Goal: Register for event/course

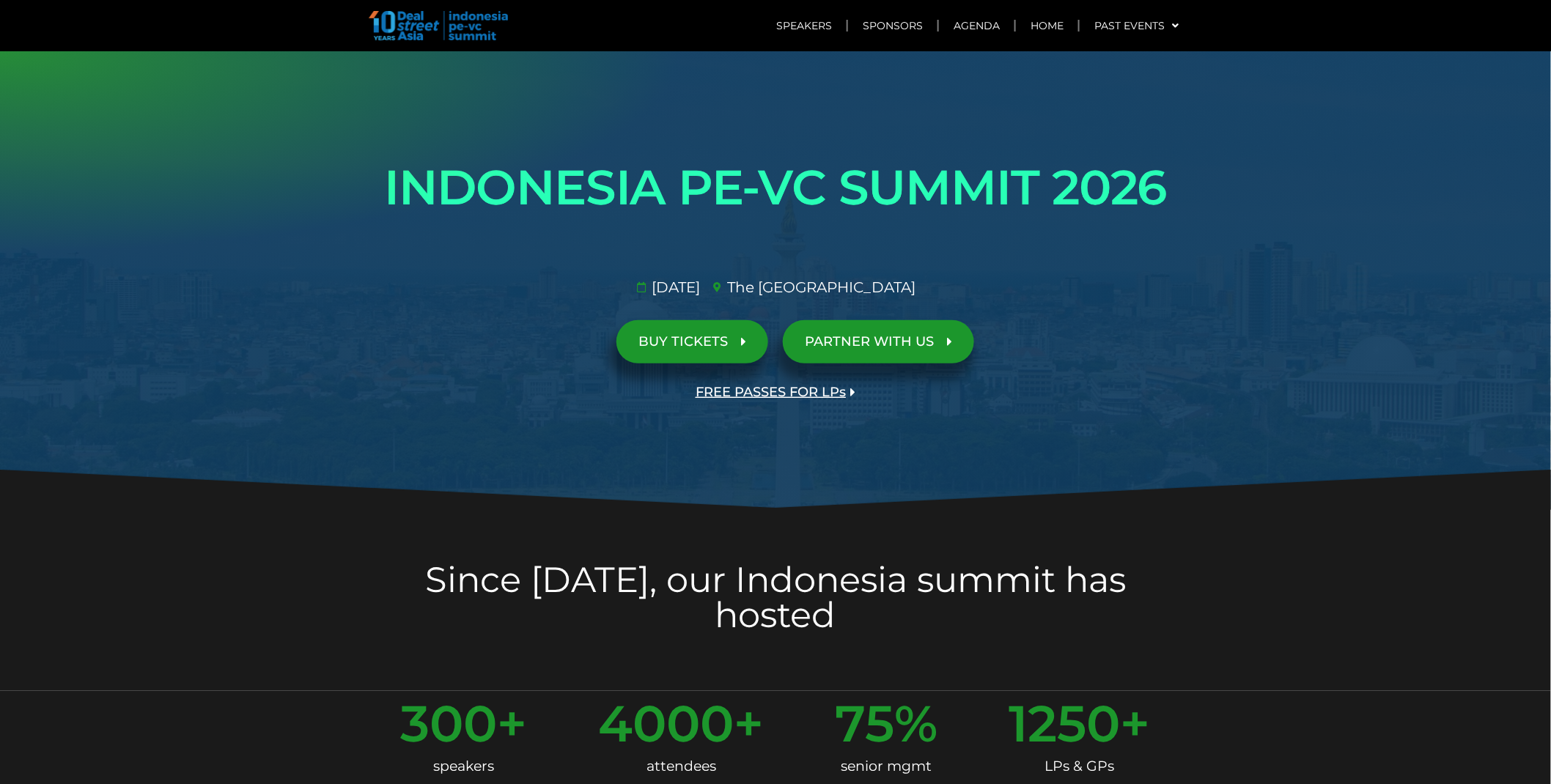
click at [788, 394] on span "FREE PASSES FOR LPs" at bounding box center [770, 392] width 150 height 14
click at [830, 392] on span "FREE PASSES FOR LPs" at bounding box center [770, 392] width 150 height 14
click at [819, 376] on link "FREE PASSES FOR LPs" at bounding box center [776, 392] width 204 height 43
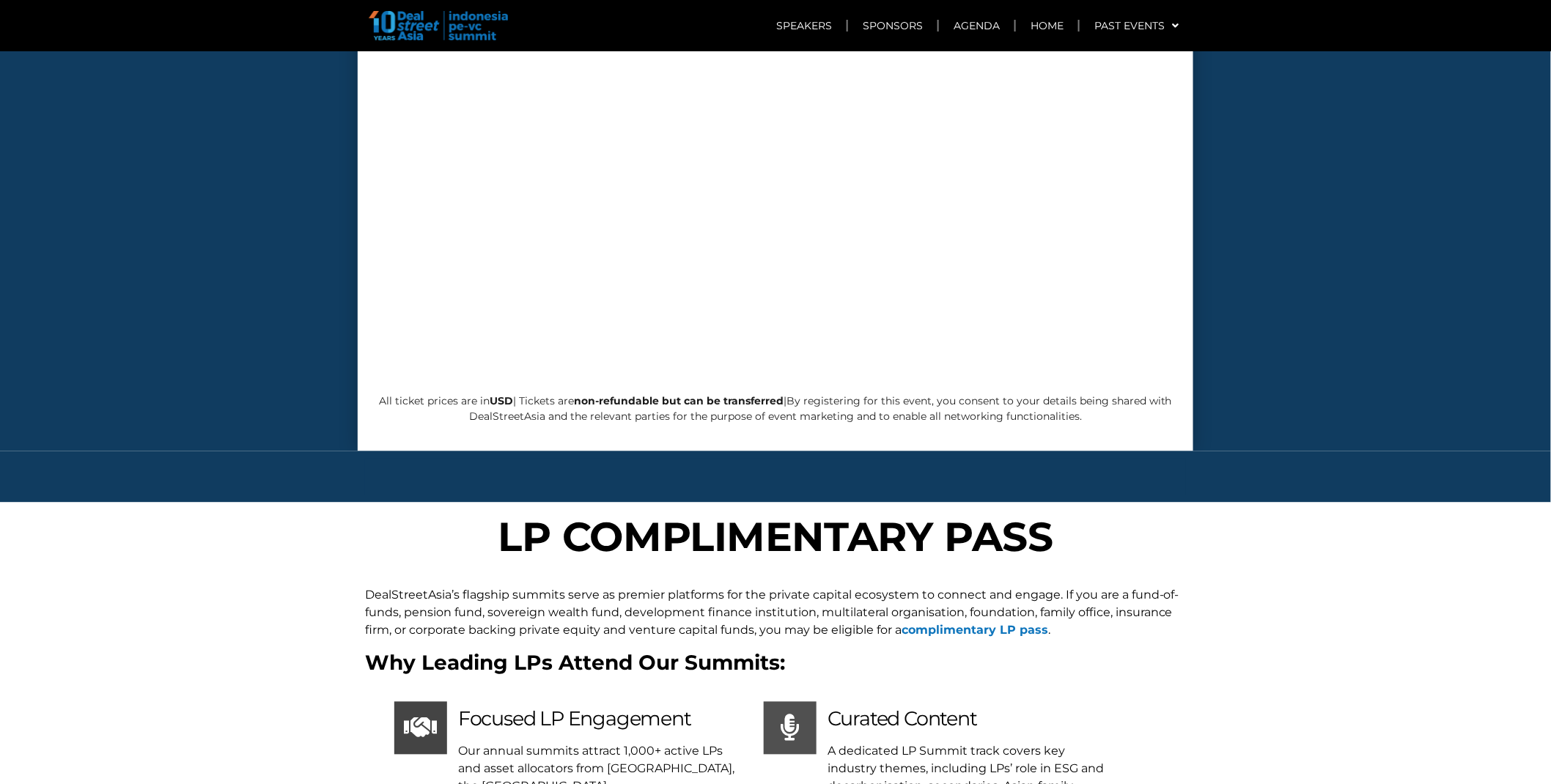
scroll to position [5834, 0]
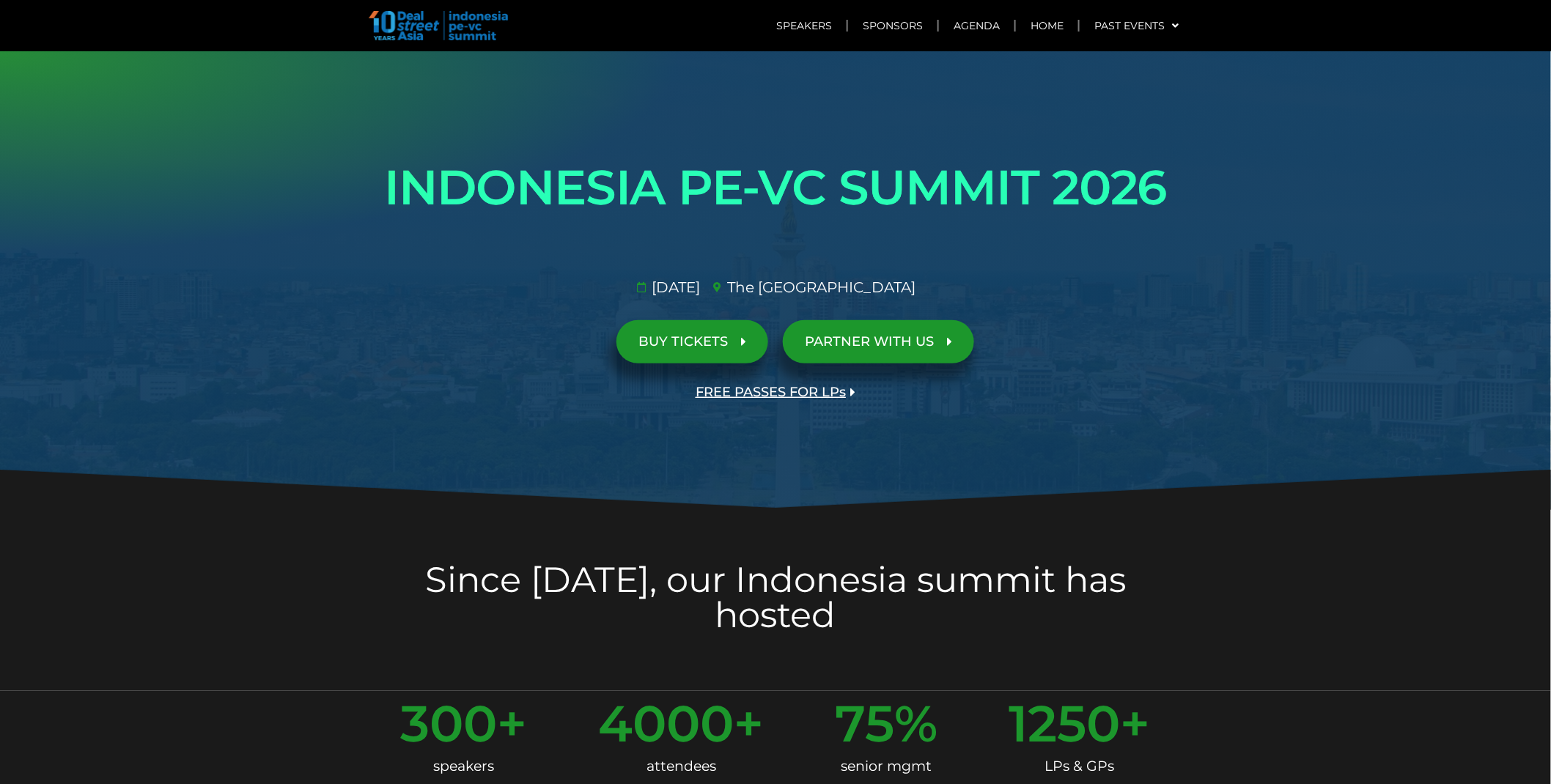
click at [763, 392] on span "FREE PASSES FOR LPs" at bounding box center [770, 392] width 150 height 14
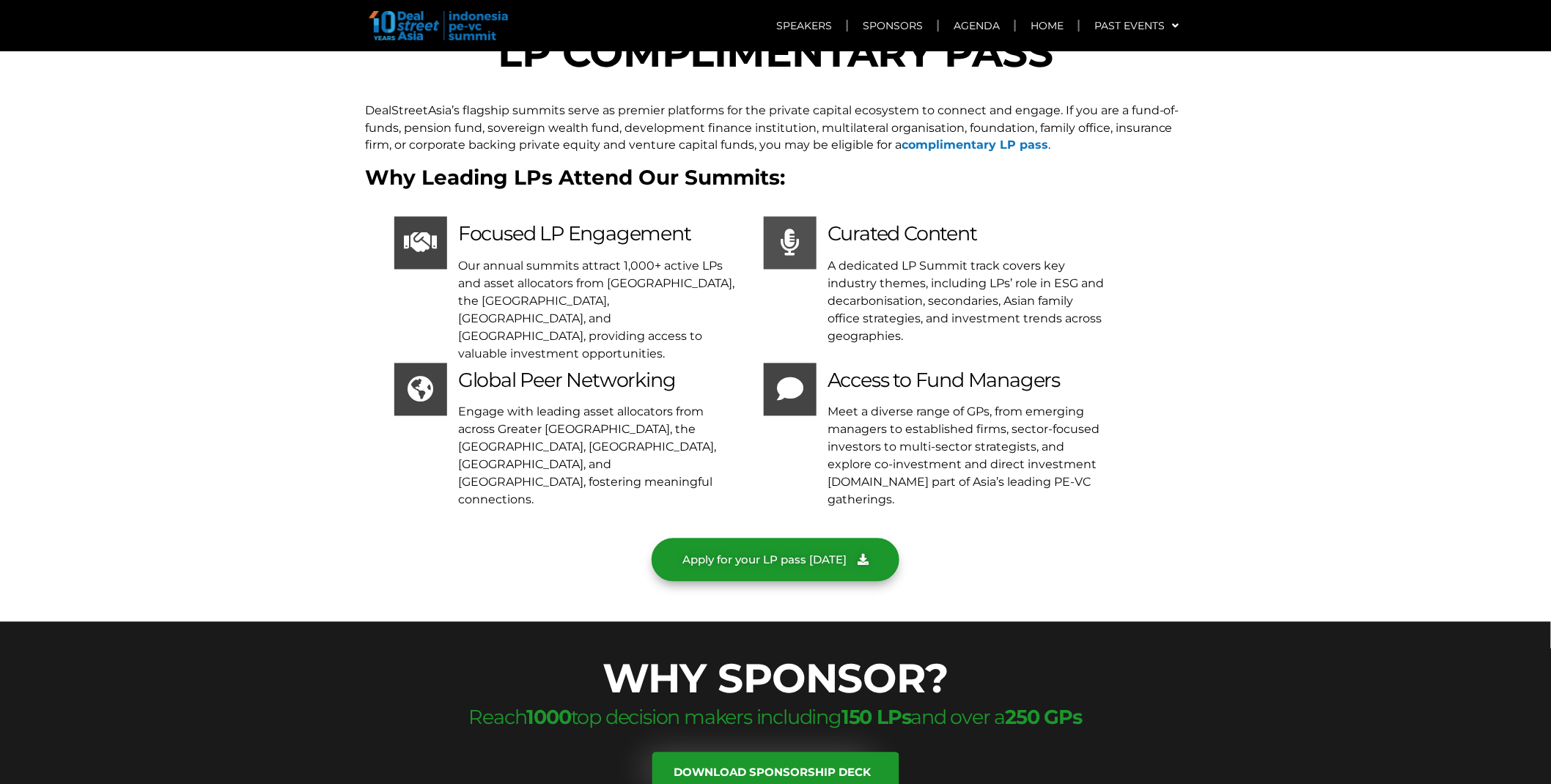
scroll to position [5764, 0]
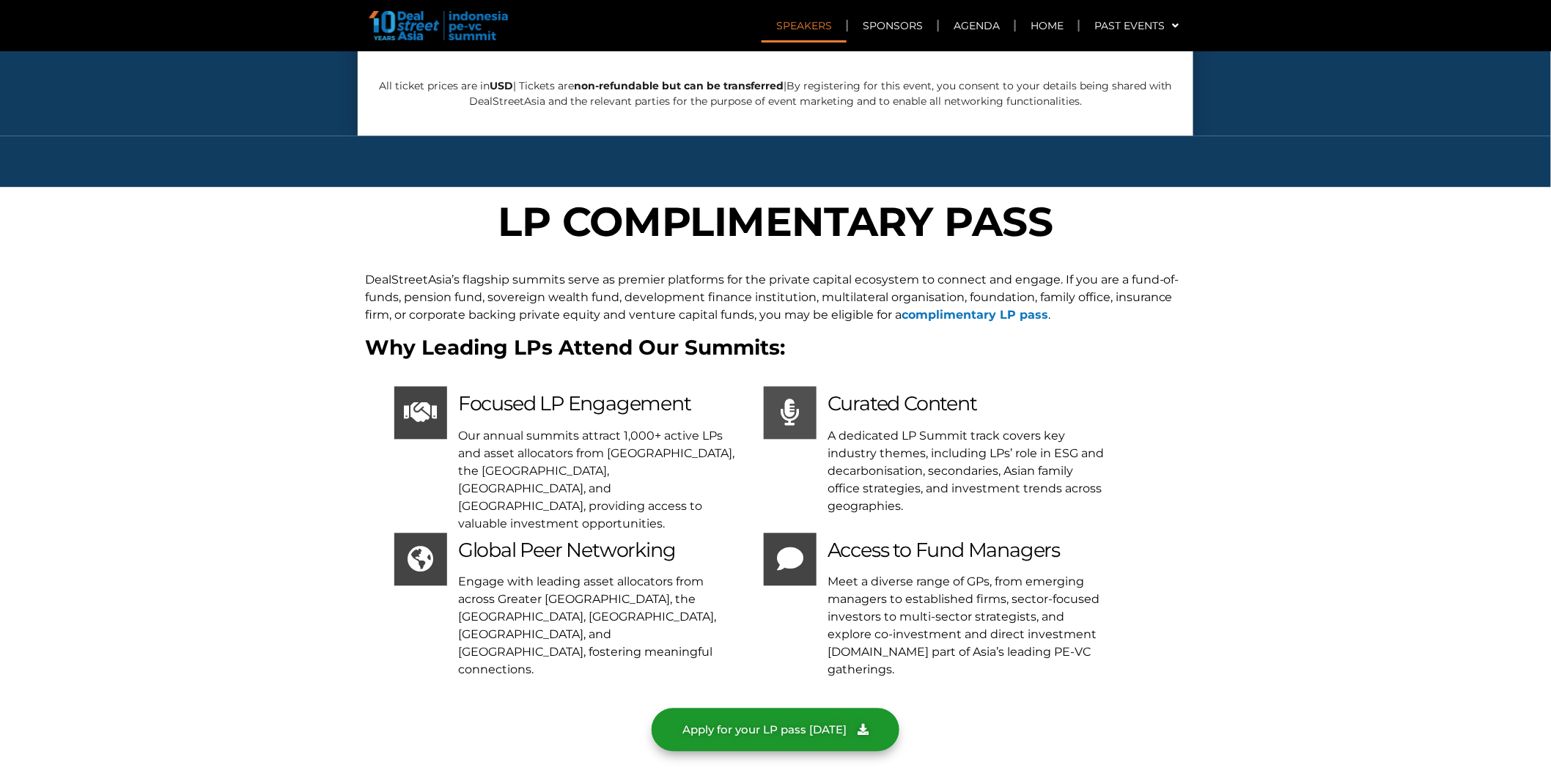
click at [808, 27] on link "Speakers" at bounding box center [804, 26] width 85 height 34
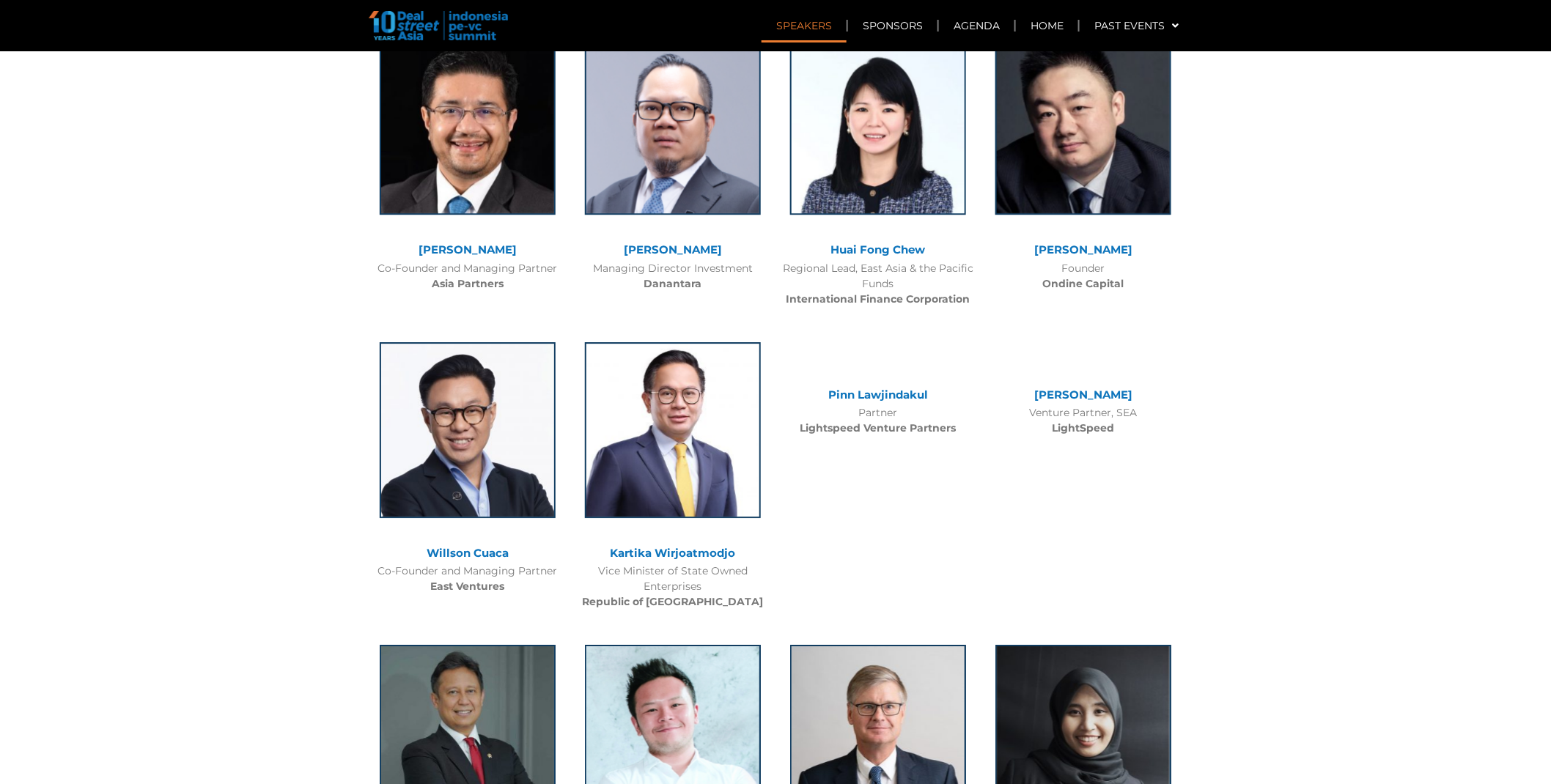
scroll to position [1351, 0]
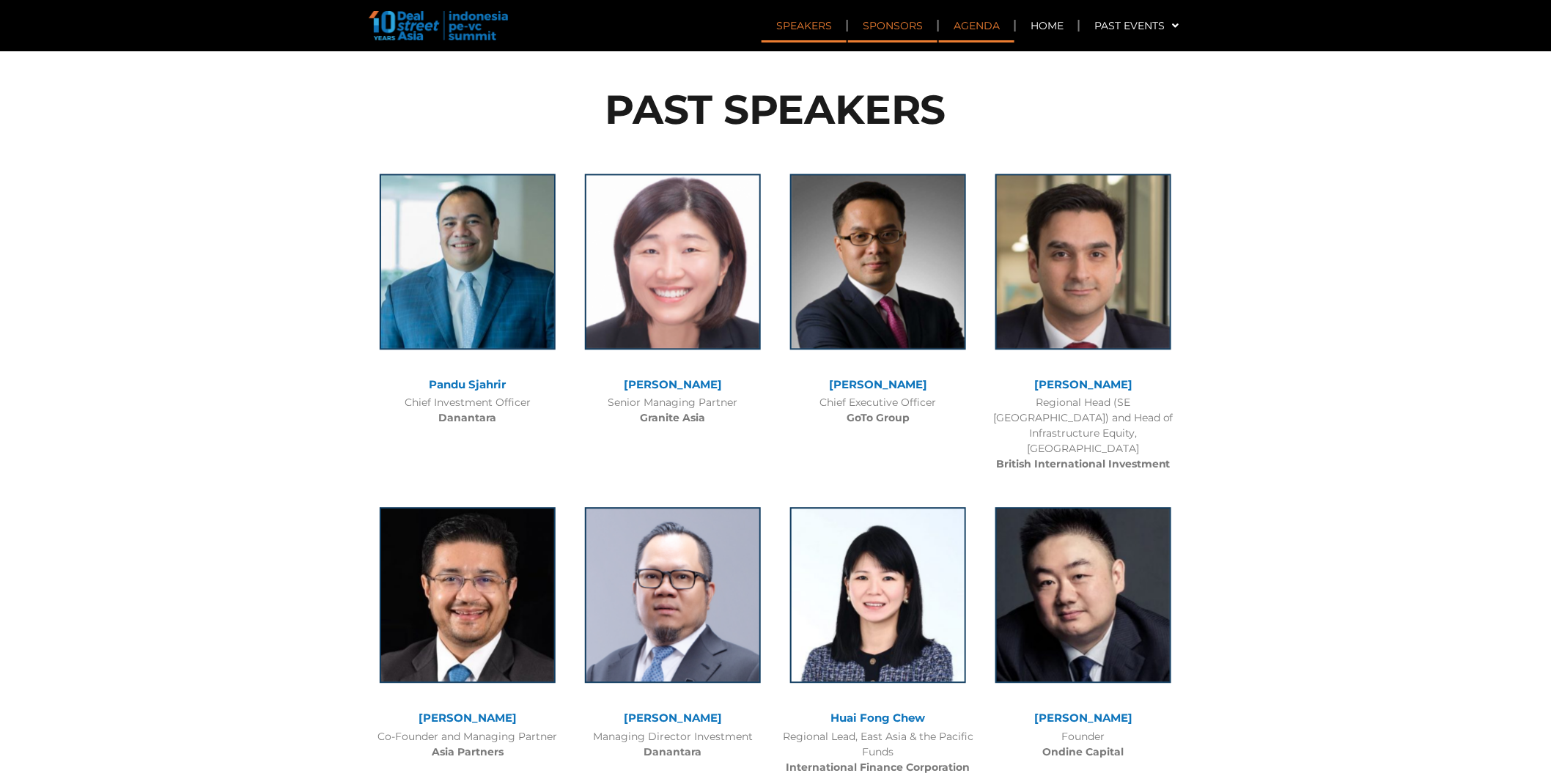
click at [890, 26] on link "Sponsors" at bounding box center [893, 26] width 89 height 34
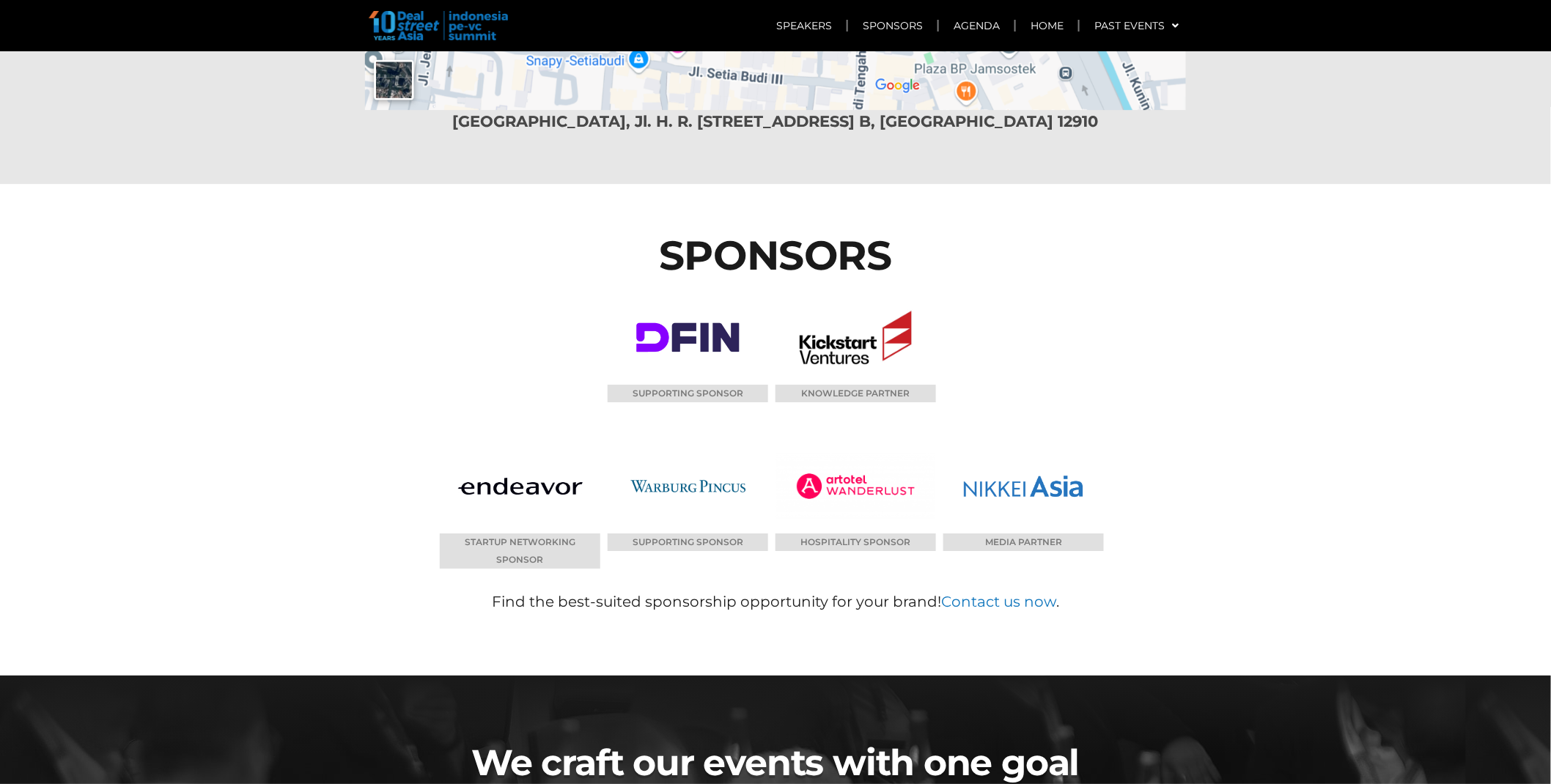
scroll to position [8784, 0]
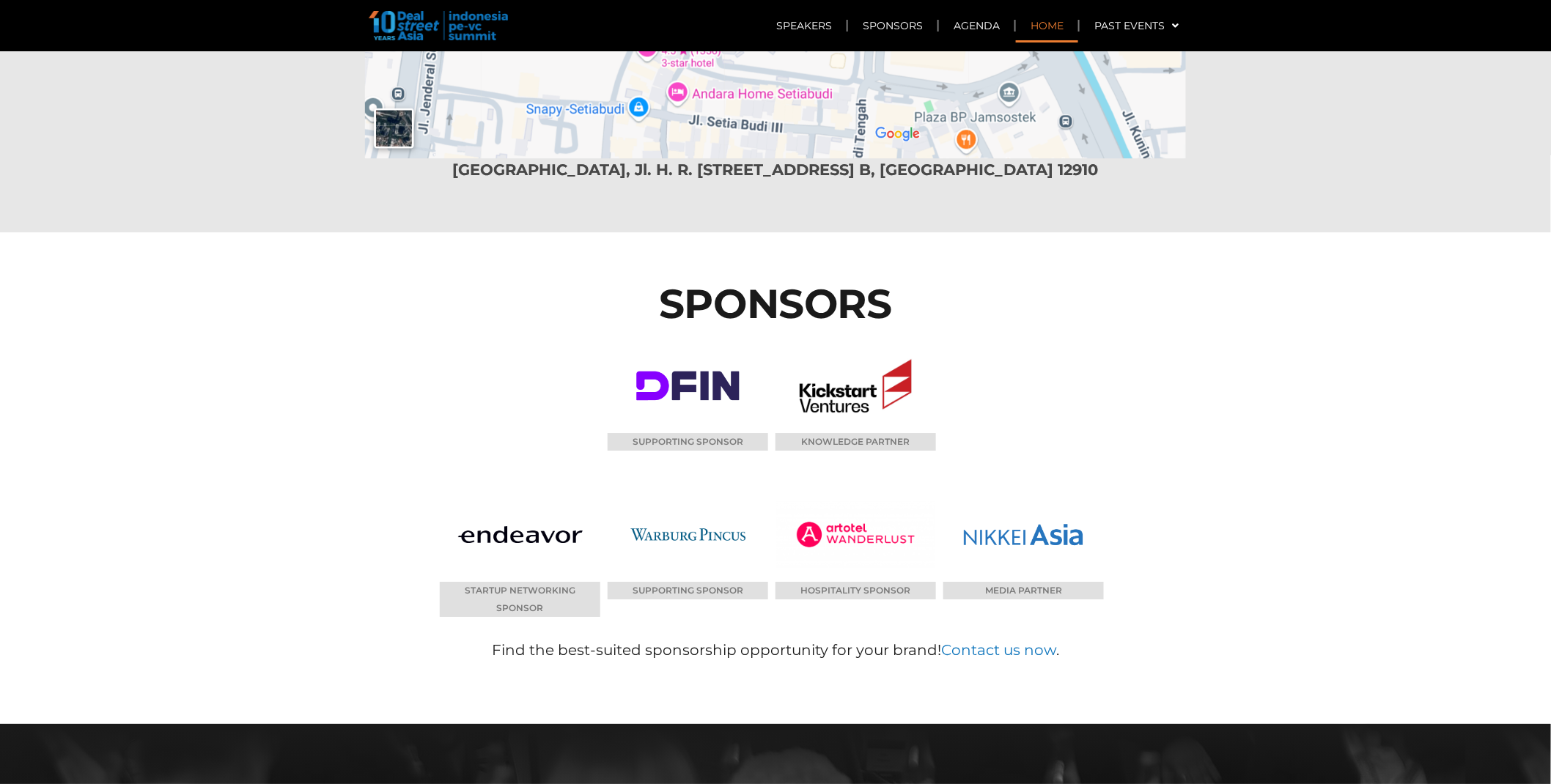
click at [1051, 19] on link "Home" at bounding box center [1047, 26] width 62 height 34
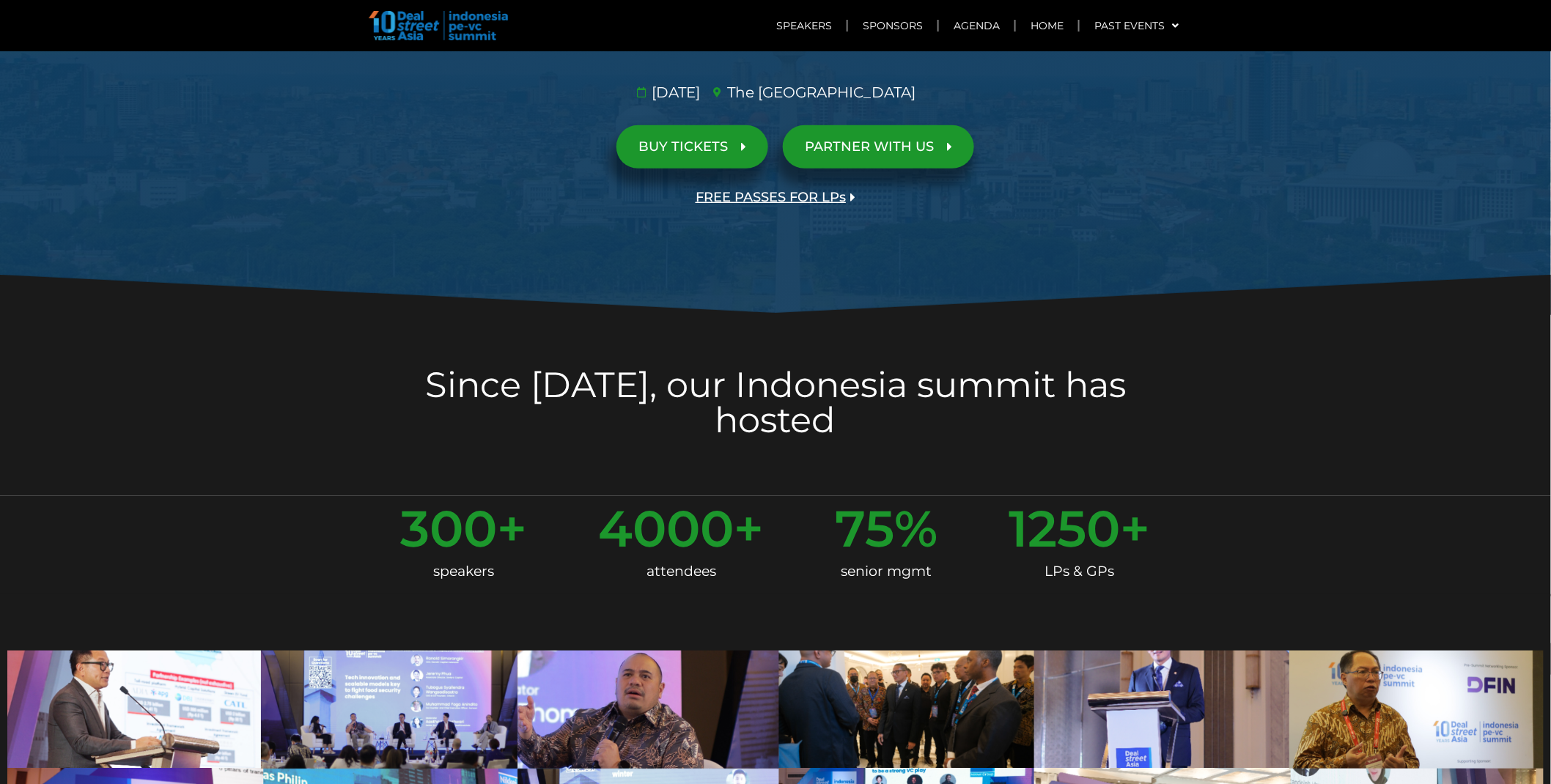
click at [788, 194] on span "FREE PASSES FOR LPs" at bounding box center [770, 197] width 150 height 14
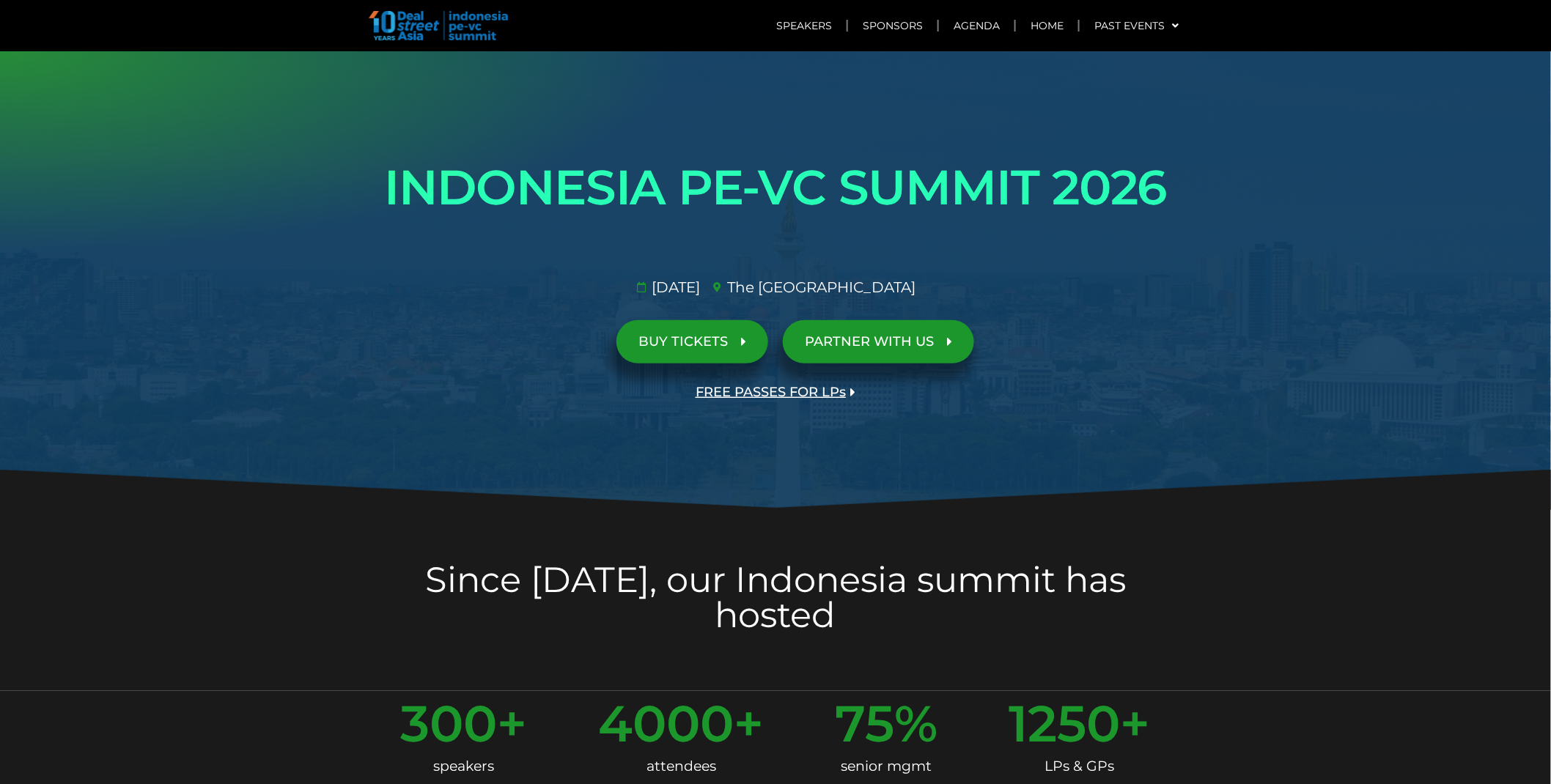
click at [753, 399] on span "FREE PASSES FOR LPs" at bounding box center [770, 392] width 150 height 14
click at [778, 386] on span "FREE PASSES FOR LPs" at bounding box center [770, 392] width 150 height 14
click at [767, 406] on link "FREE PASSES FOR LPs" at bounding box center [776, 392] width 204 height 43
click at [789, 391] on span "FREE PASSES FOR LPs" at bounding box center [770, 392] width 150 height 14
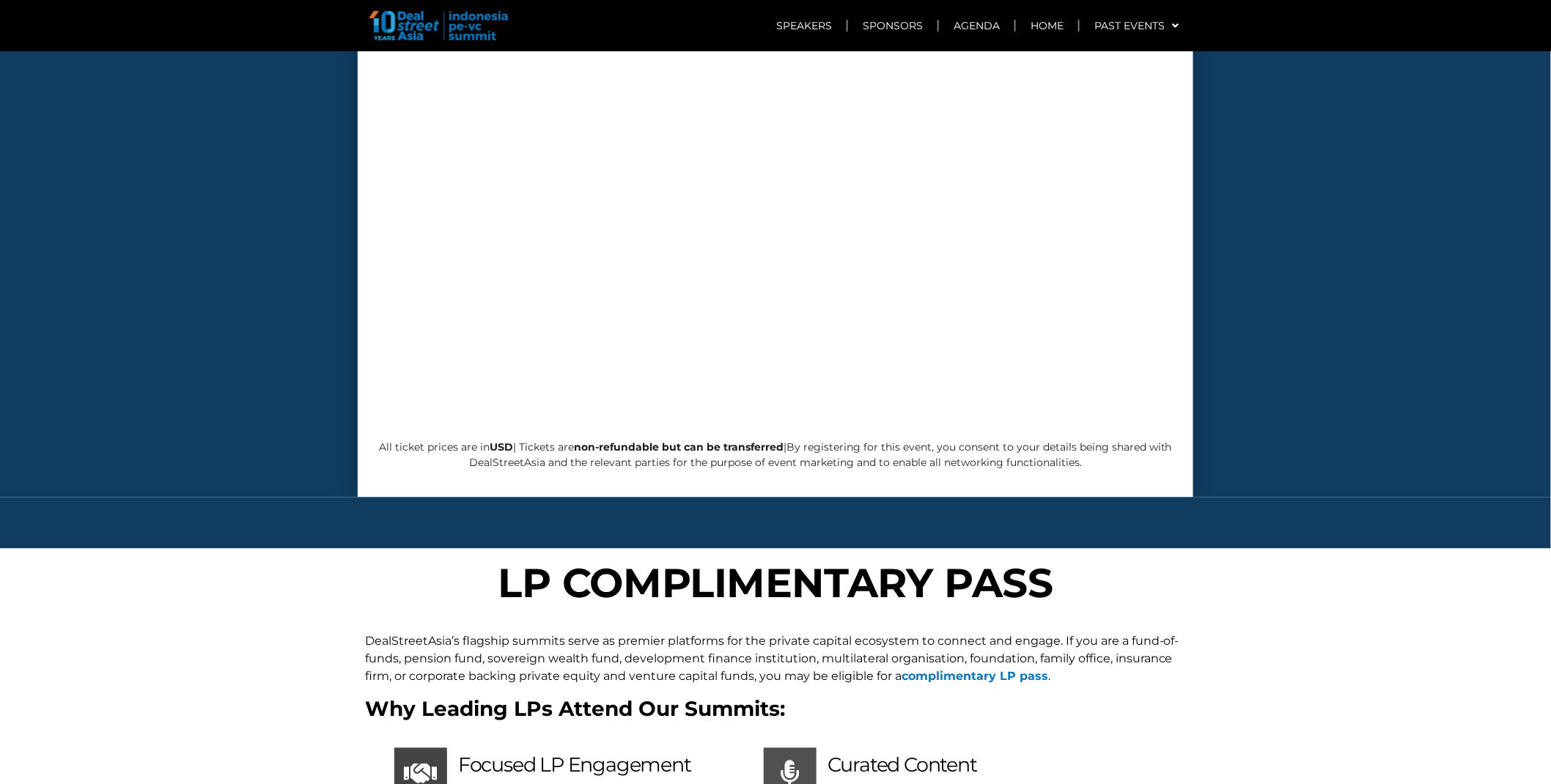
scroll to position [5834, 0]
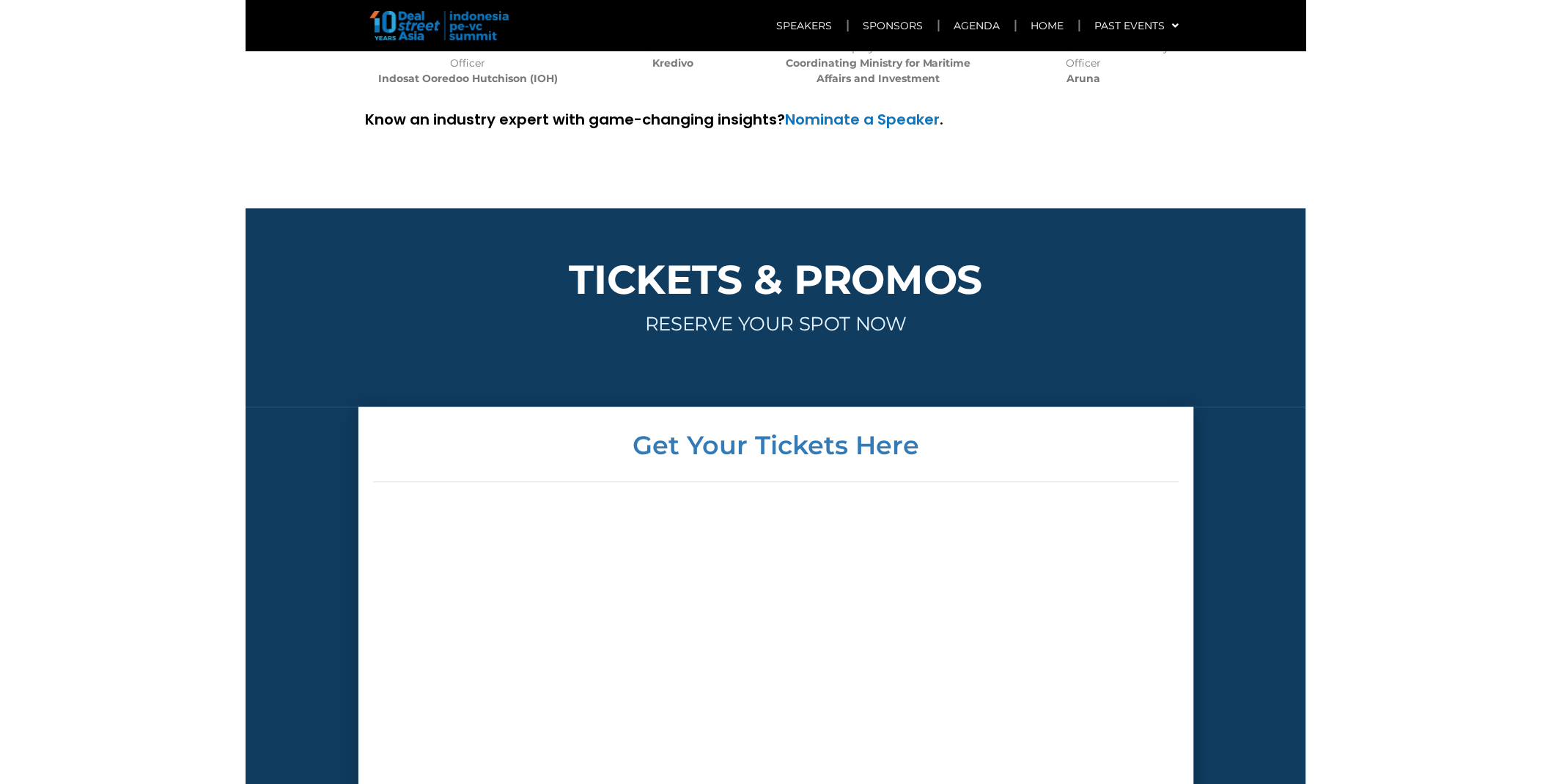
scroll to position [4615, 0]
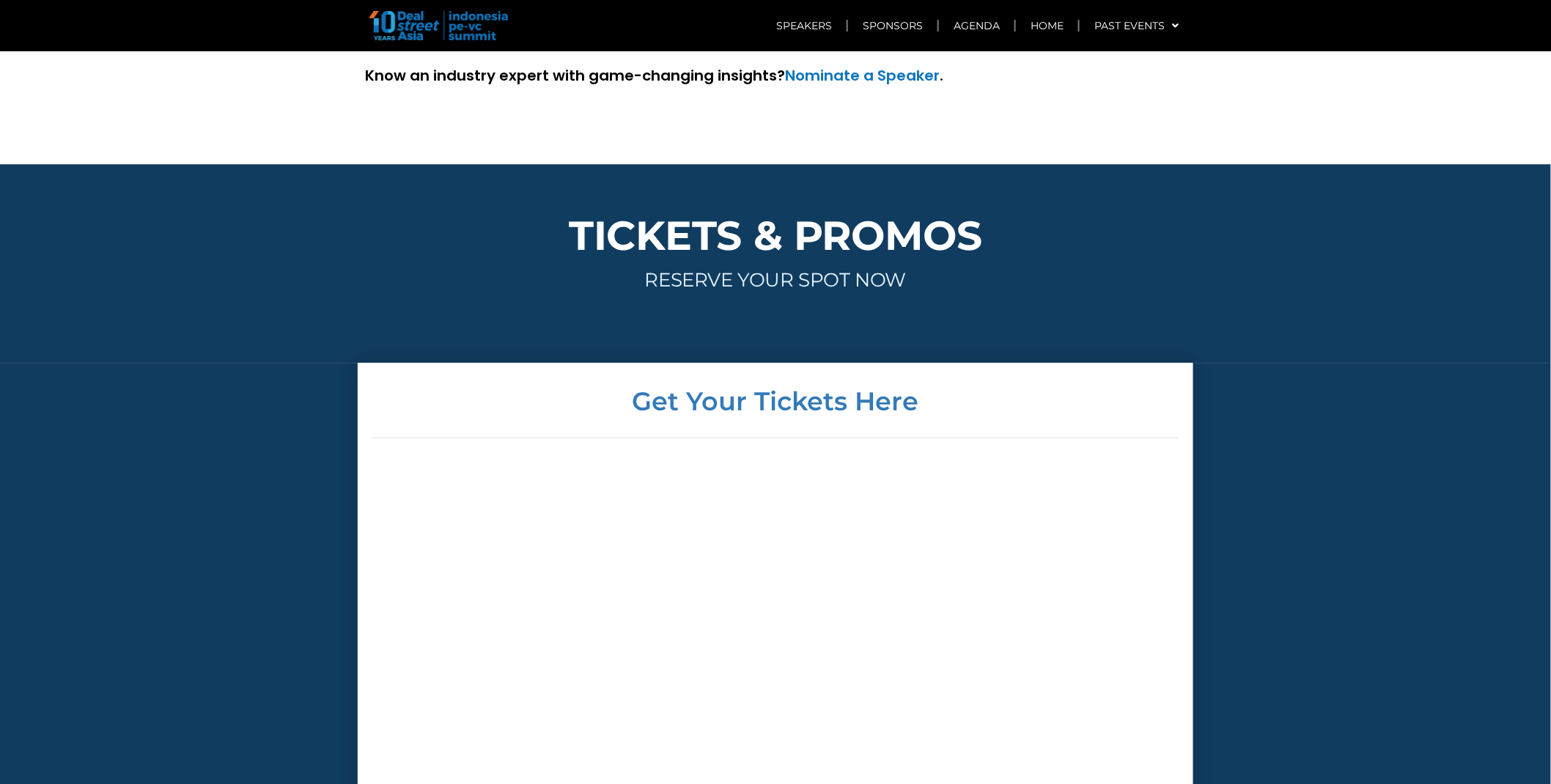
scroll to position [4039, 0]
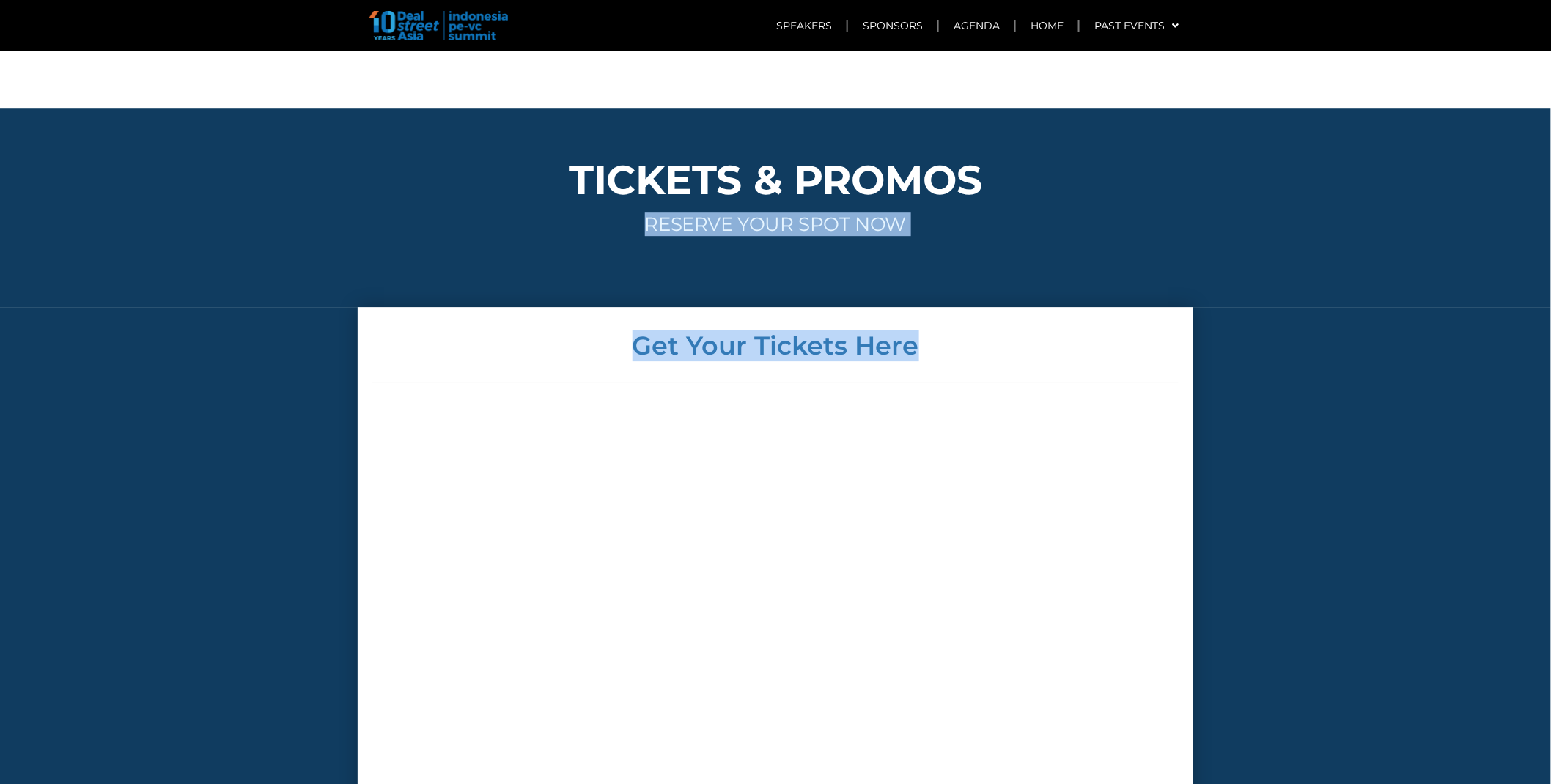
drag, startPoint x: 1549, startPoint y: 284, endPoint x: 1556, endPoint y: 85, distance: 199.1
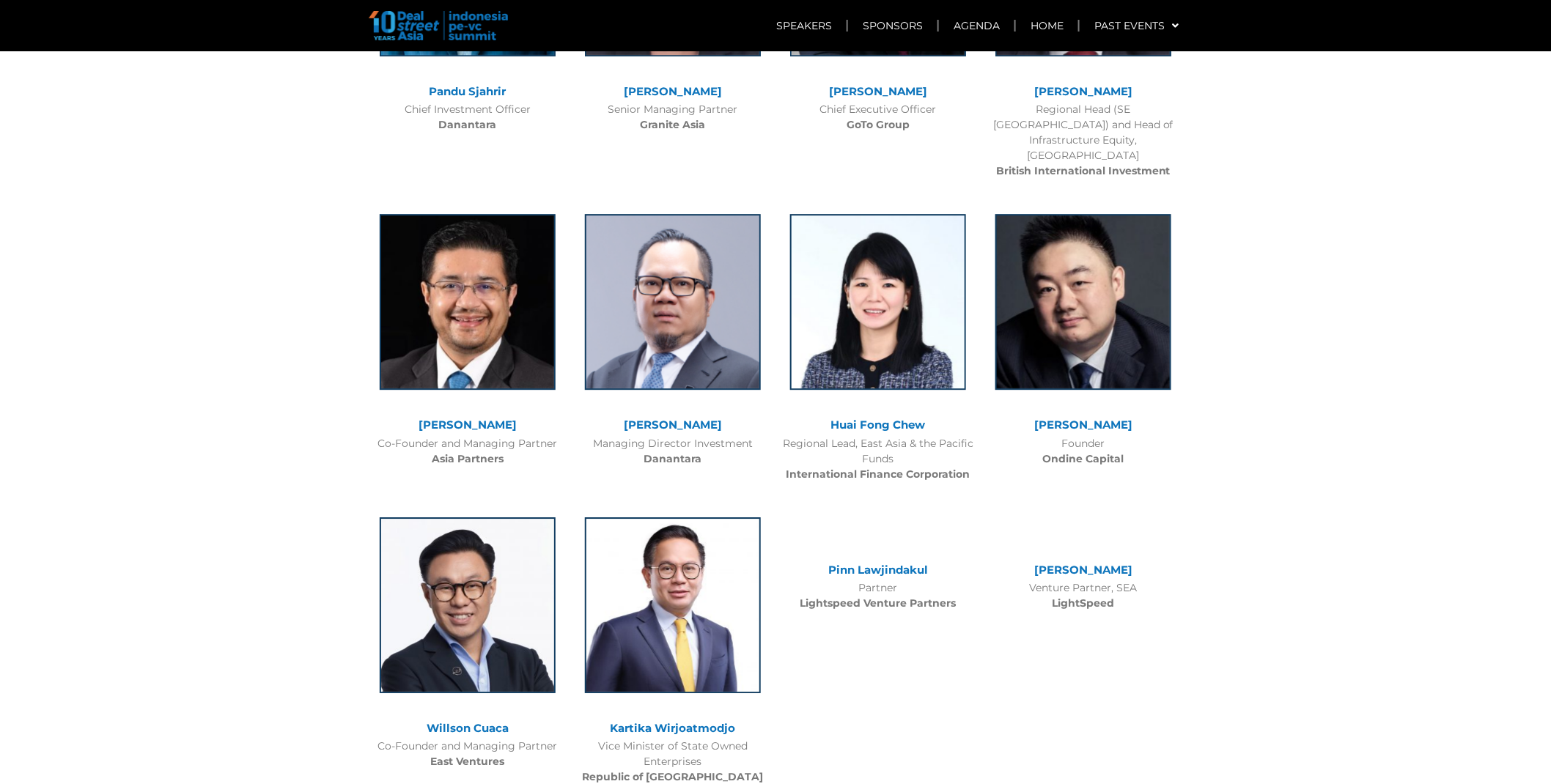
scroll to position [41, 0]
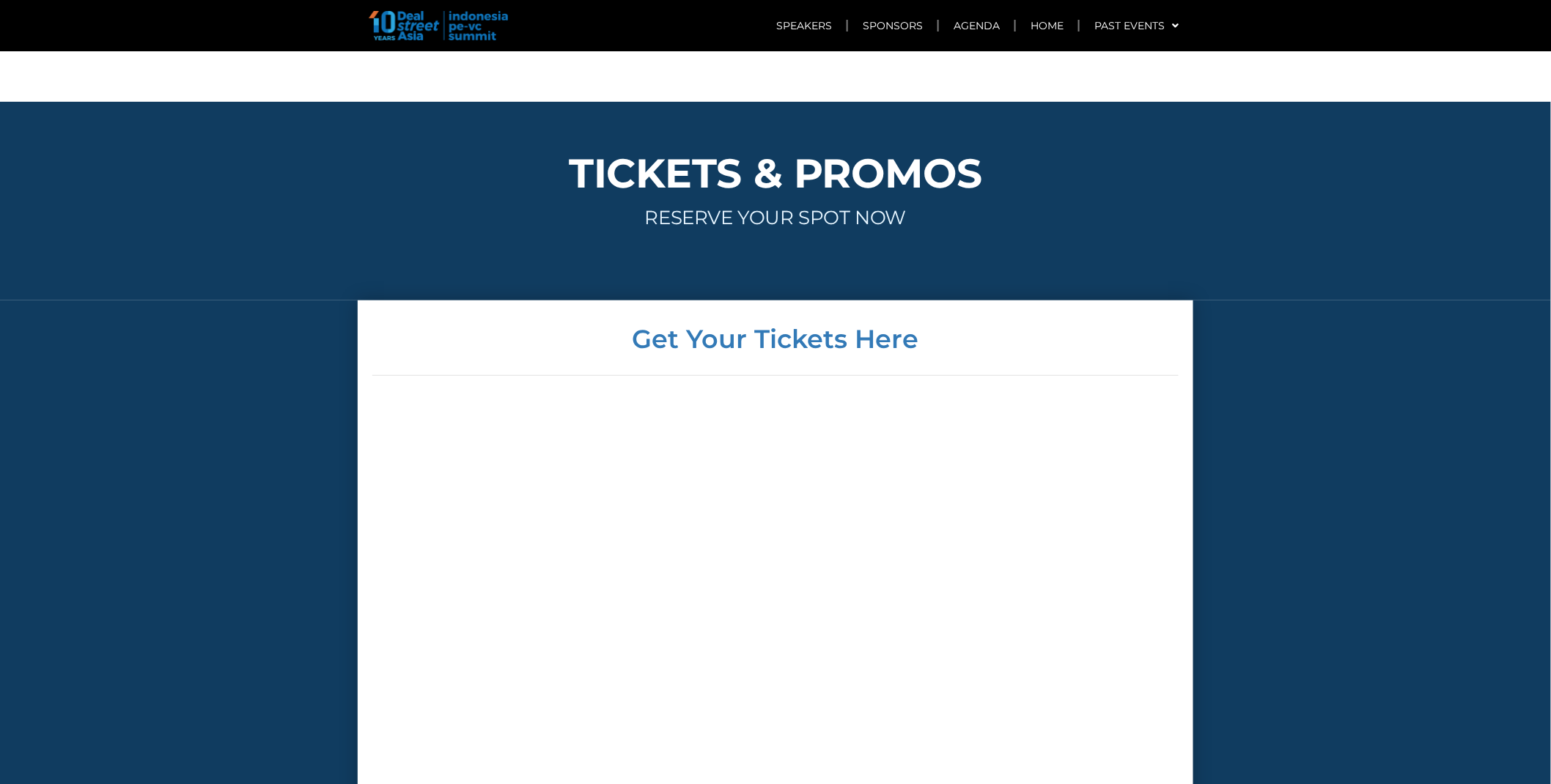
scroll to position [5178, 0]
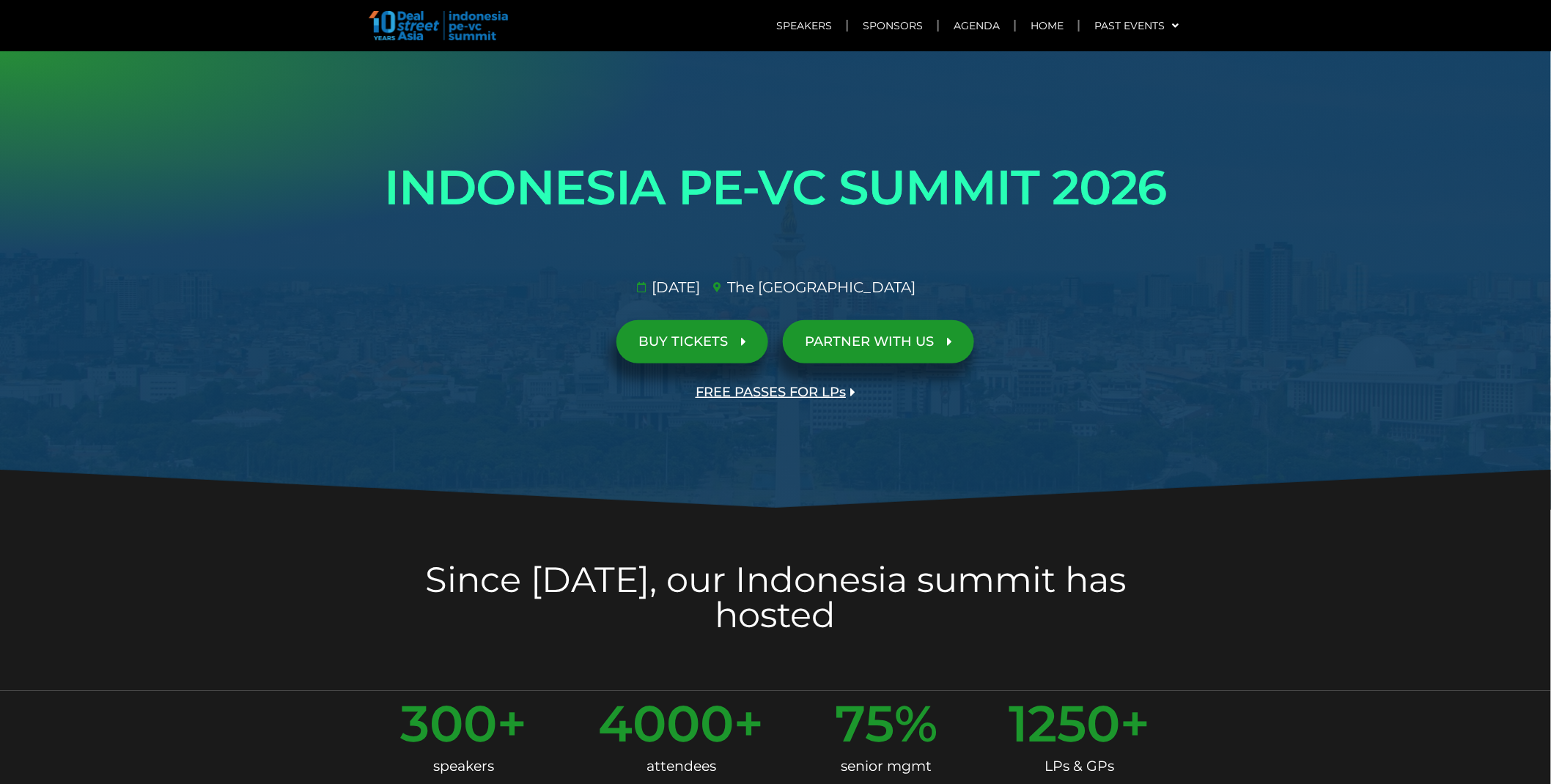
click at [678, 317] on div "INDONESIA PE-VC SUMMIT 2026 Opportunities & risks amidst reset in SE Asia's anc…" at bounding box center [775, 280] width 836 height 282
click at [686, 354] on link "BUY TICKETS" at bounding box center [692, 342] width 152 height 43
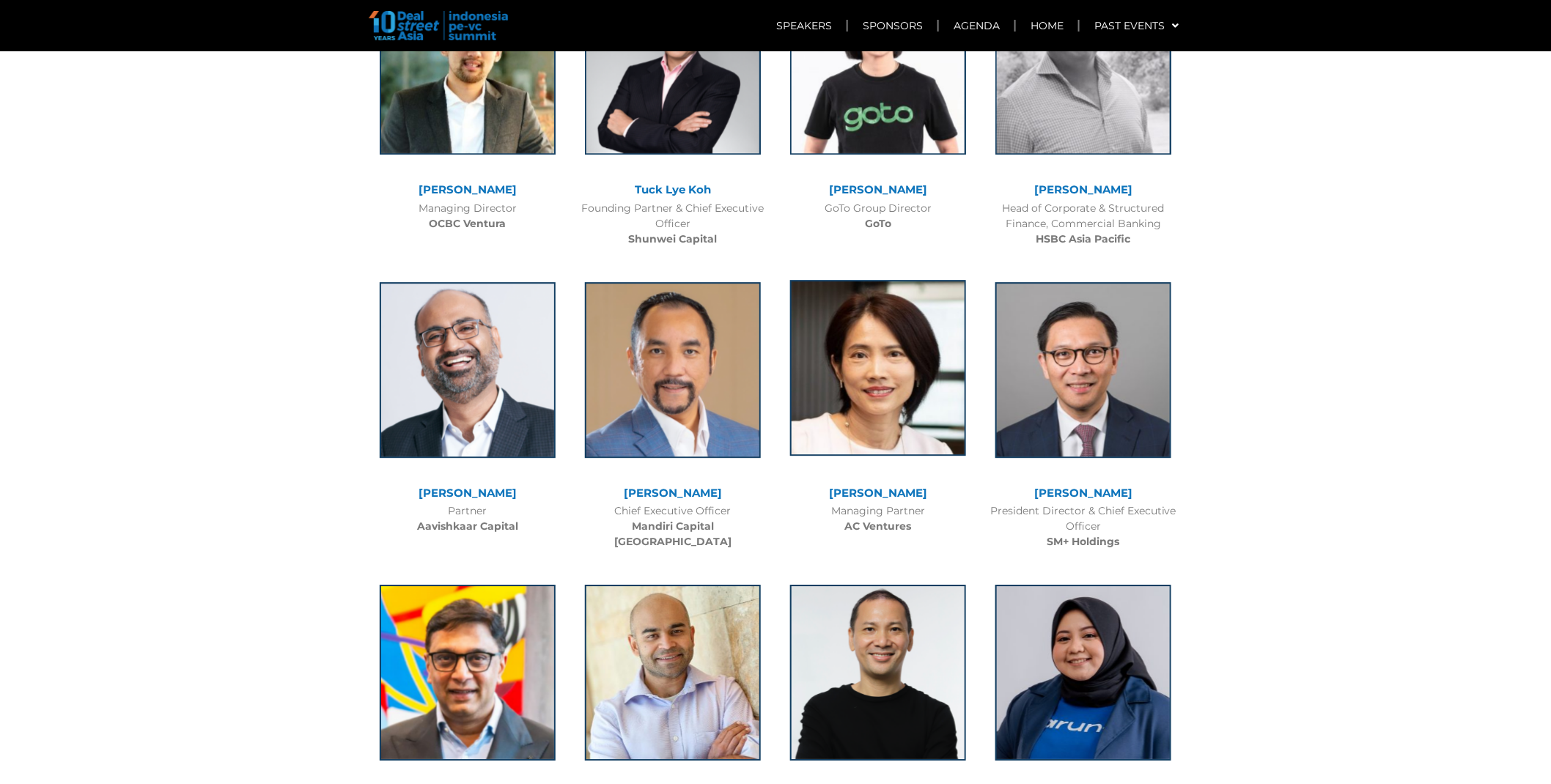
scroll to position [4142, 0]
